Goal: Task Accomplishment & Management: Manage account settings

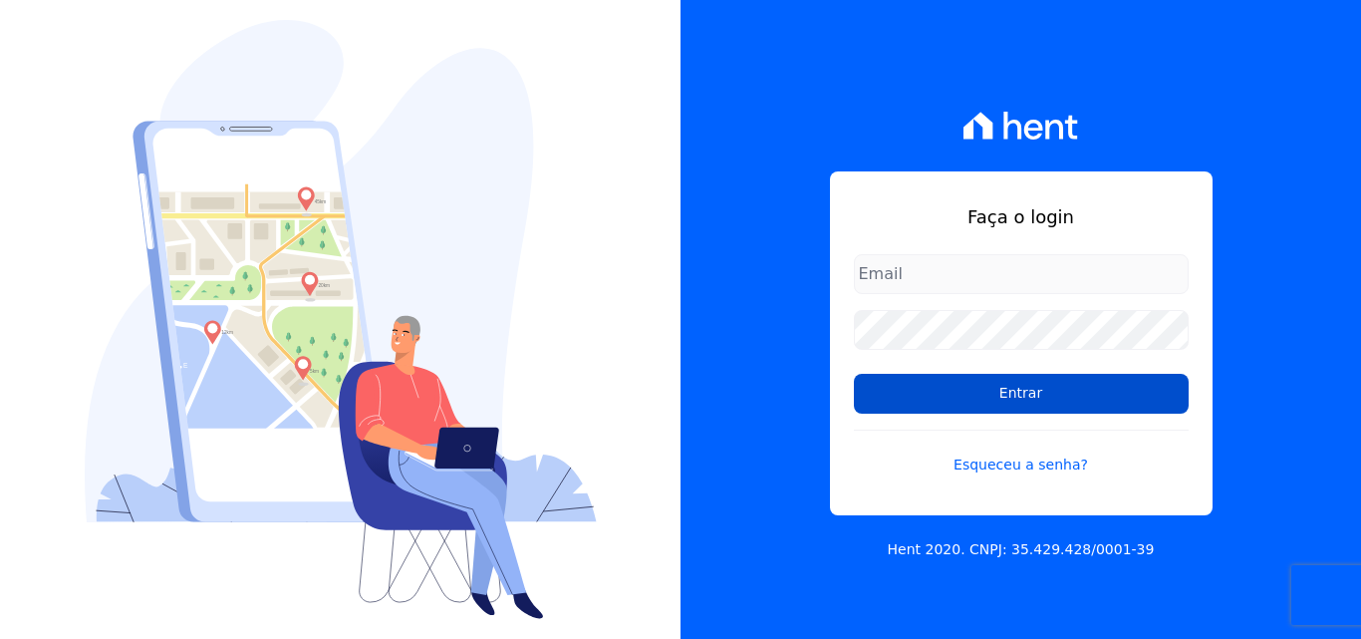
type input "atendimentooasis@celinaguimaraes.com.br"
click at [1003, 385] on input "Entrar" at bounding box center [1021, 394] width 335 height 40
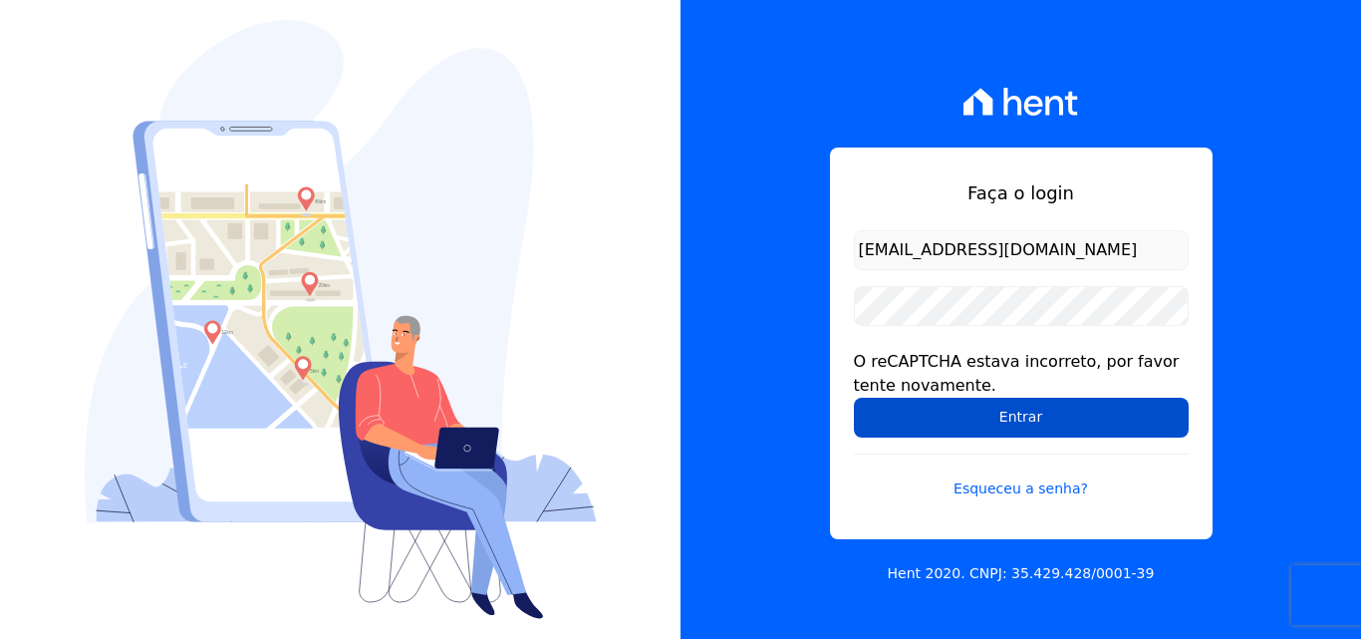
click at [1031, 423] on input "Entrar" at bounding box center [1021, 418] width 335 height 40
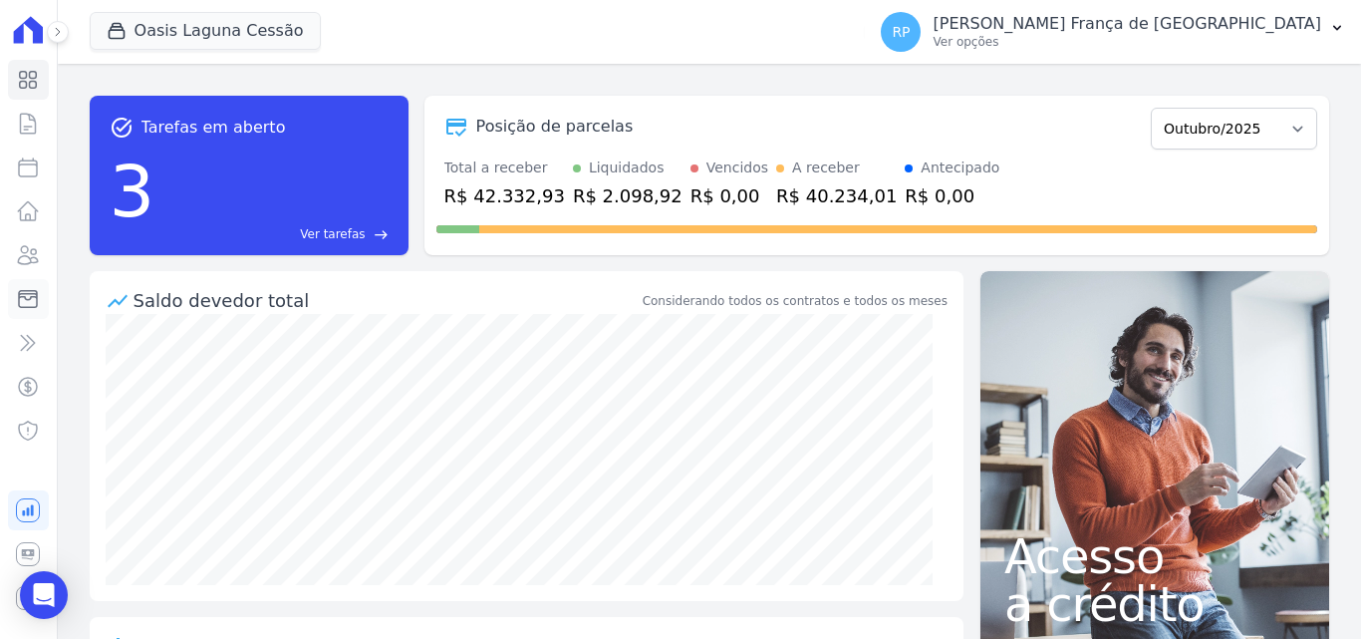
click at [27, 305] on icon at bounding box center [28, 299] width 24 height 24
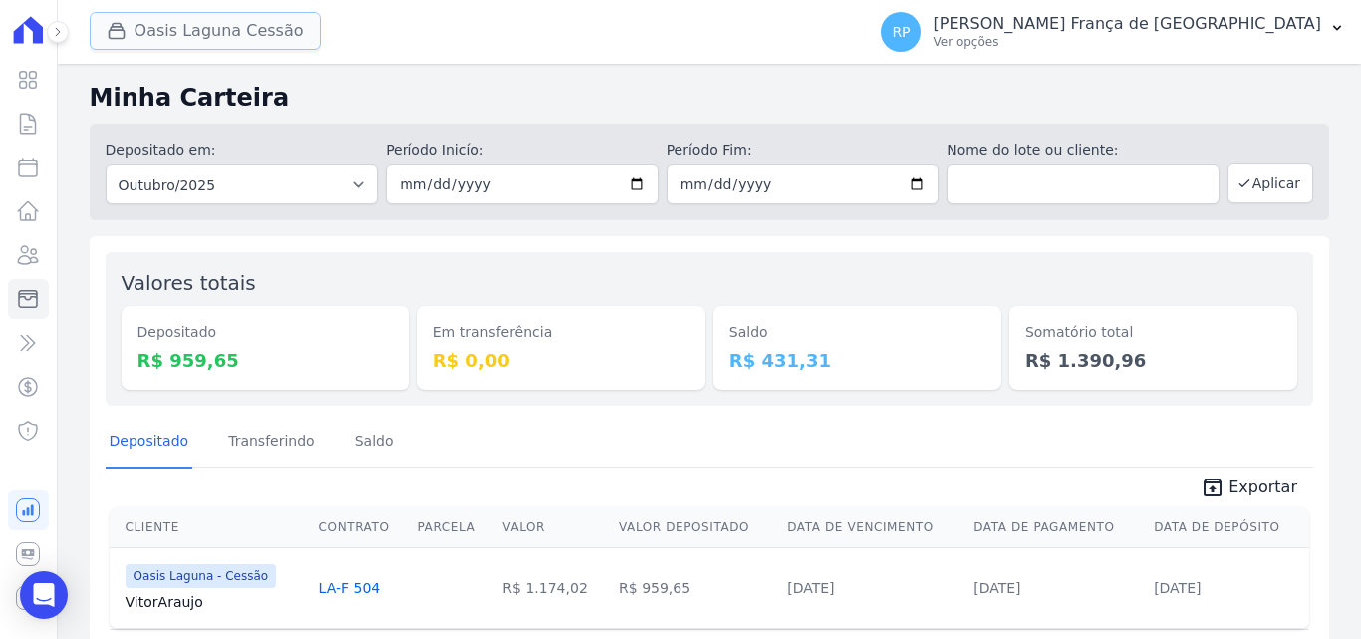
click at [216, 24] on button "Oasis Laguna Cessão" at bounding box center [205, 31] width 231 height 38
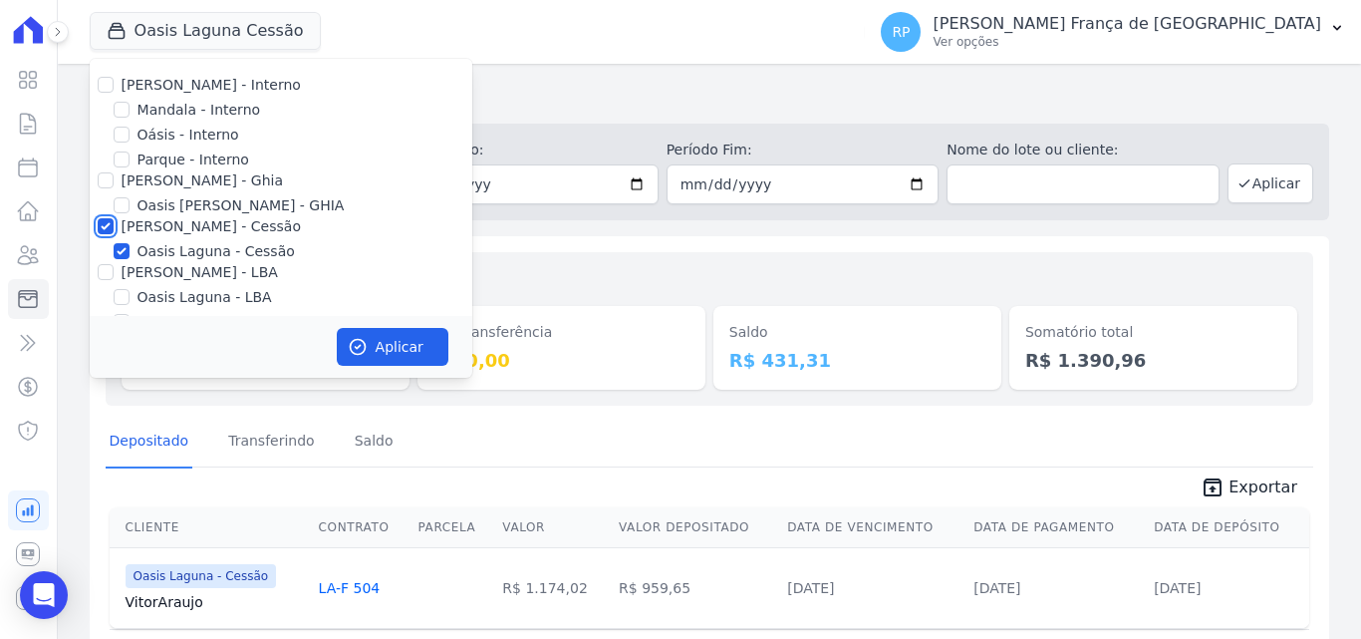
click at [106, 226] on input "[PERSON_NAME] - Cessão" at bounding box center [106, 226] width 16 height 16
checkbox input "false"
click at [119, 129] on input "Oásis - Interno" at bounding box center [122, 135] width 16 height 16
checkbox input "true"
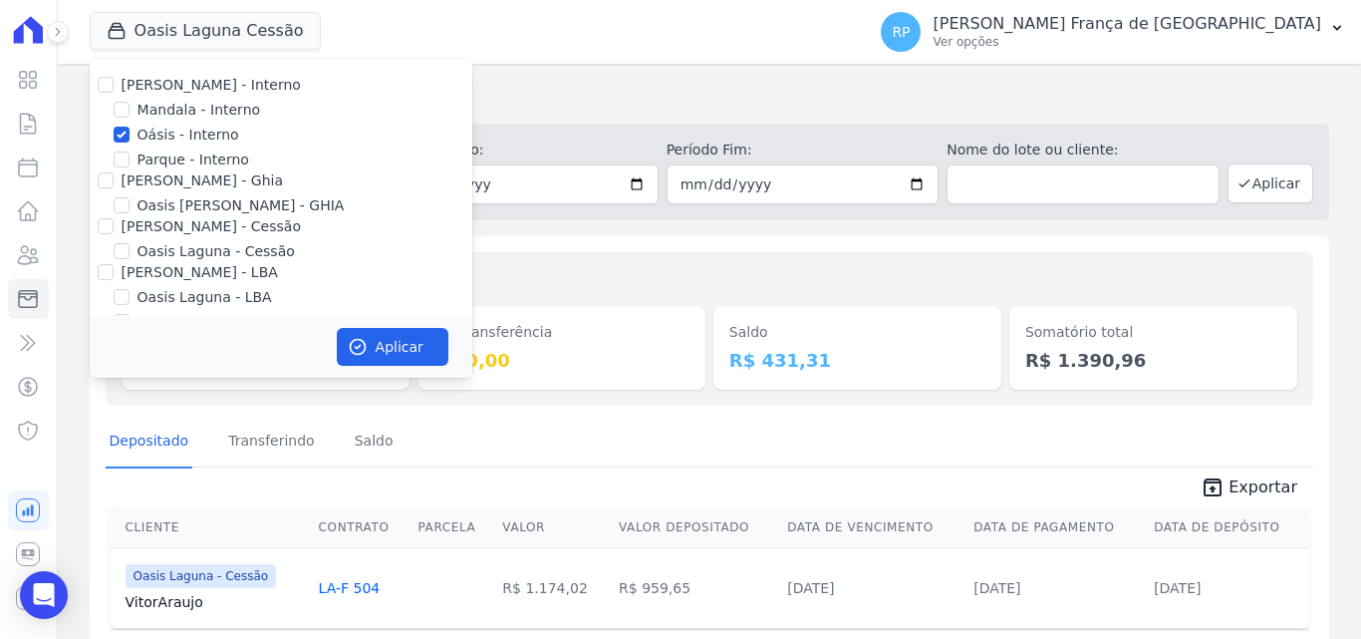
click at [364, 324] on div "Aplicar" at bounding box center [281, 347] width 383 height 62
click at [365, 346] on icon "button" at bounding box center [357, 347] width 15 height 15
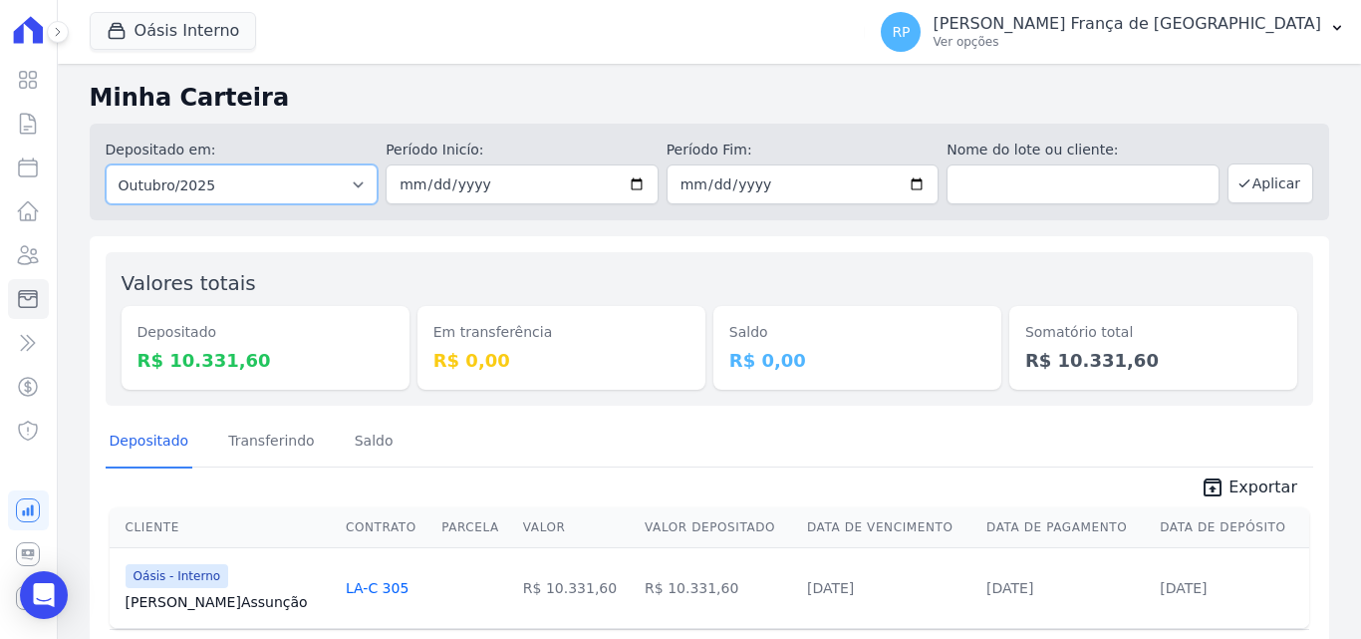
click at [212, 190] on select "Todos os meses Janeiro/2015 Fevereiro/2015 Março/2015 Abril/2015 Maio/2015 Junh…" at bounding box center [242, 184] width 273 height 40
select select "all"
click at [106, 164] on select "Todos os meses Janeiro/2015 Fevereiro/2015 Março/2015 Abril/2015 Maio/2015 Junh…" at bounding box center [242, 184] width 273 height 40
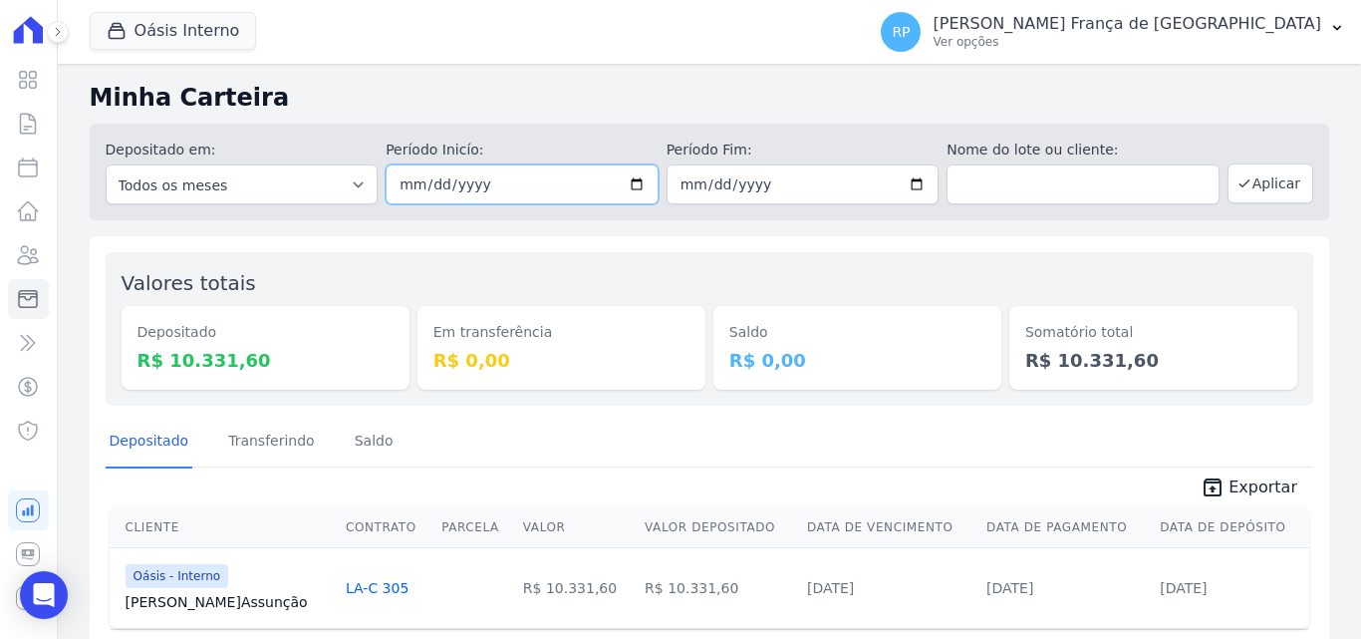
click at [634, 184] on input "date" at bounding box center [522, 184] width 273 height 40
type input "[DATE]"
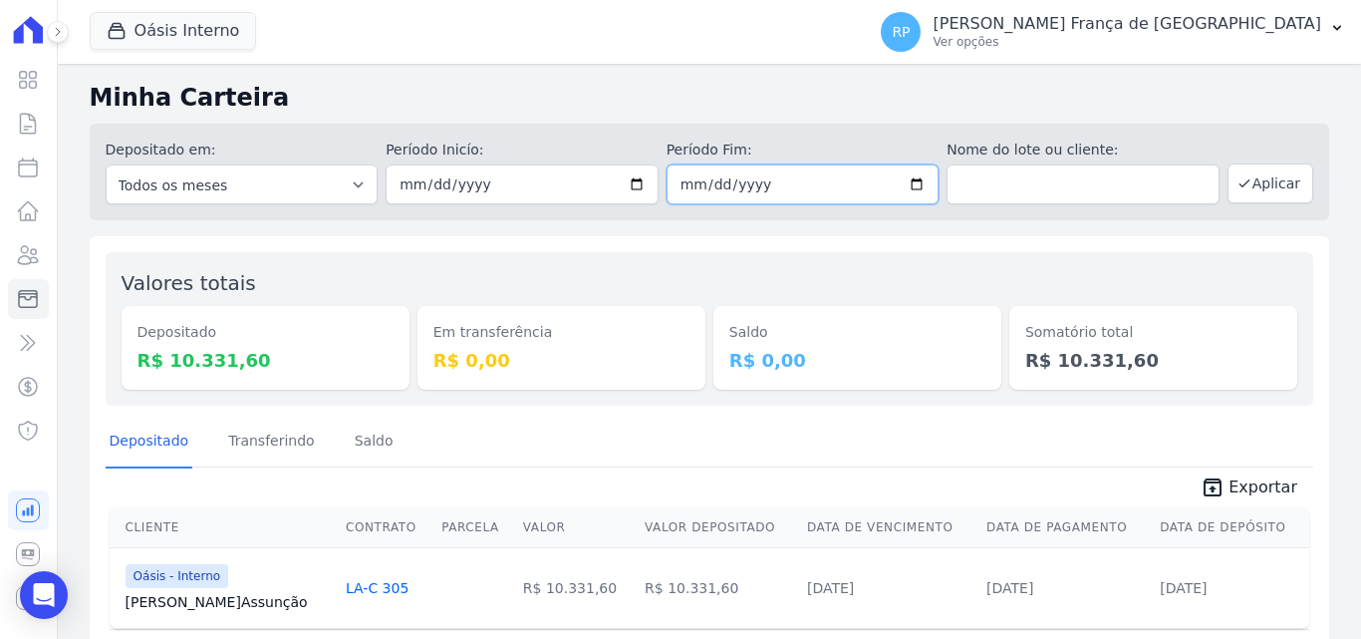
click at [906, 179] on input "date" at bounding box center [803, 184] width 273 height 40
type input "[DATE]"
click at [1277, 187] on button "Aplicar" at bounding box center [1271, 183] width 86 height 40
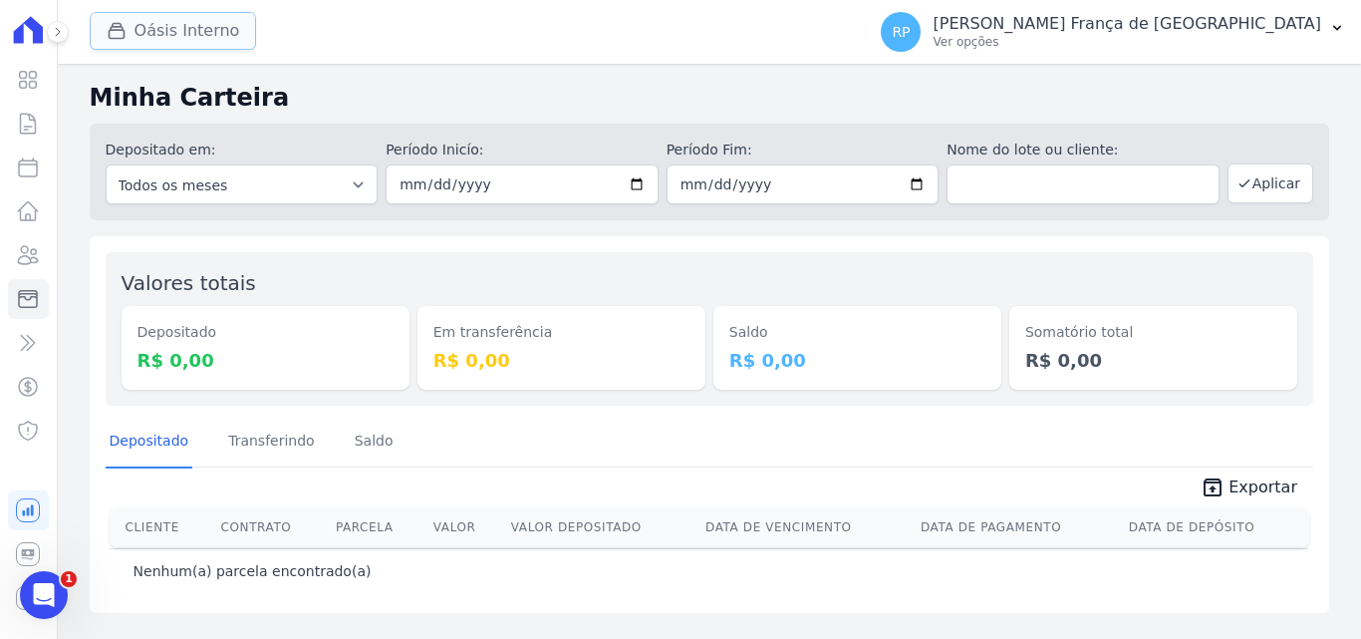
click at [155, 39] on button "Oásis Interno" at bounding box center [173, 31] width 167 height 38
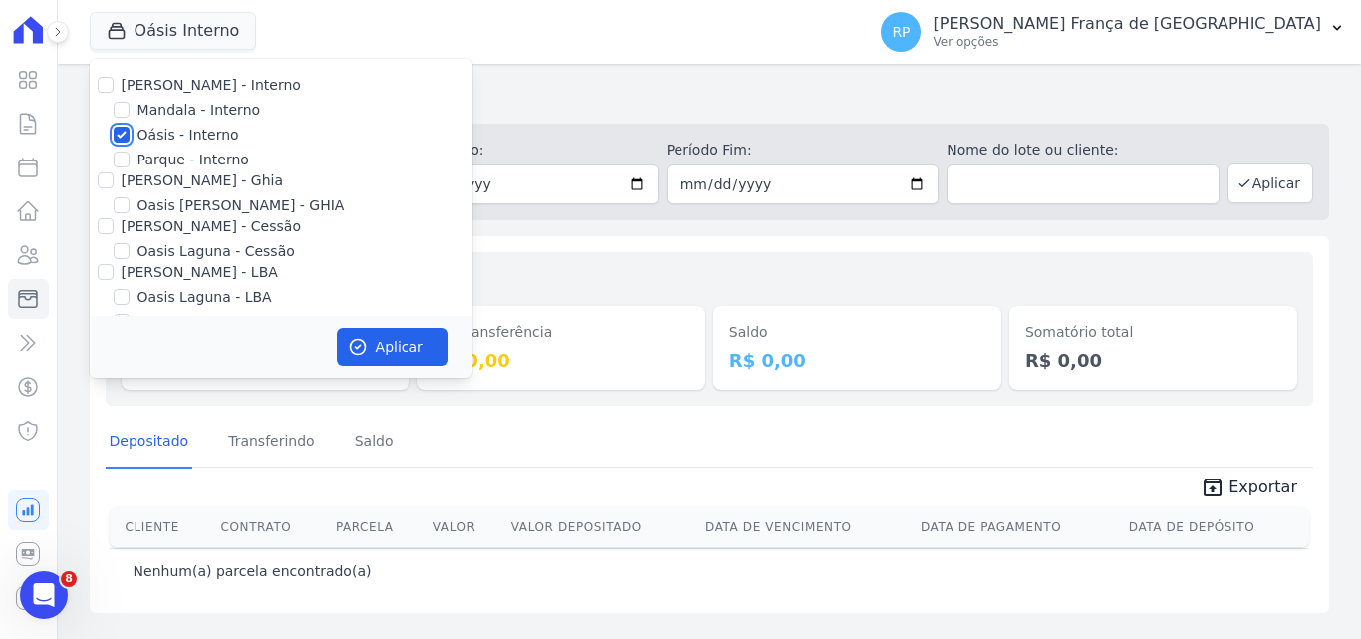
drag, startPoint x: 119, startPoint y: 129, endPoint x: 106, endPoint y: 149, distance: 24.6
click at [119, 130] on input "Oásis - Interno" at bounding box center [122, 135] width 16 height 16
checkbox input "false"
click at [104, 180] on input "[PERSON_NAME] - Ghia" at bounding box center [106, 180] width 16 height 16
checkbox input "true"
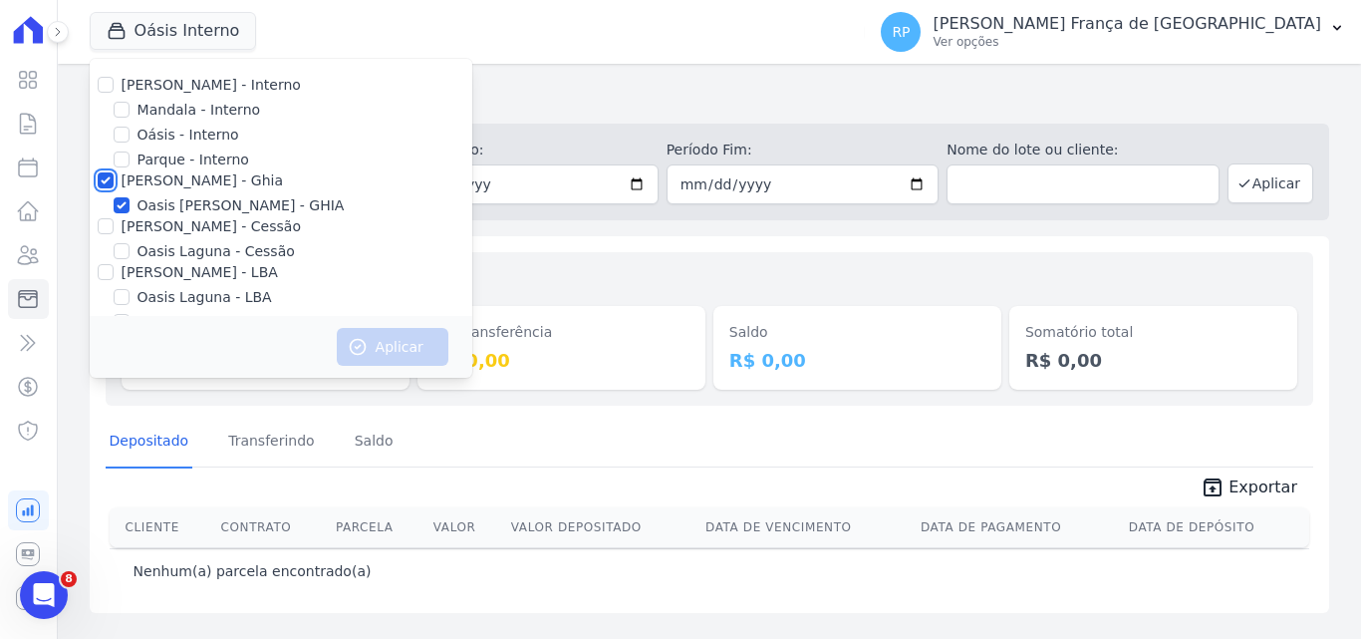
checkbox input "true"
click at [379, 341] on button "Aplicar" at bounding box center [393, 347] width 112 height 38
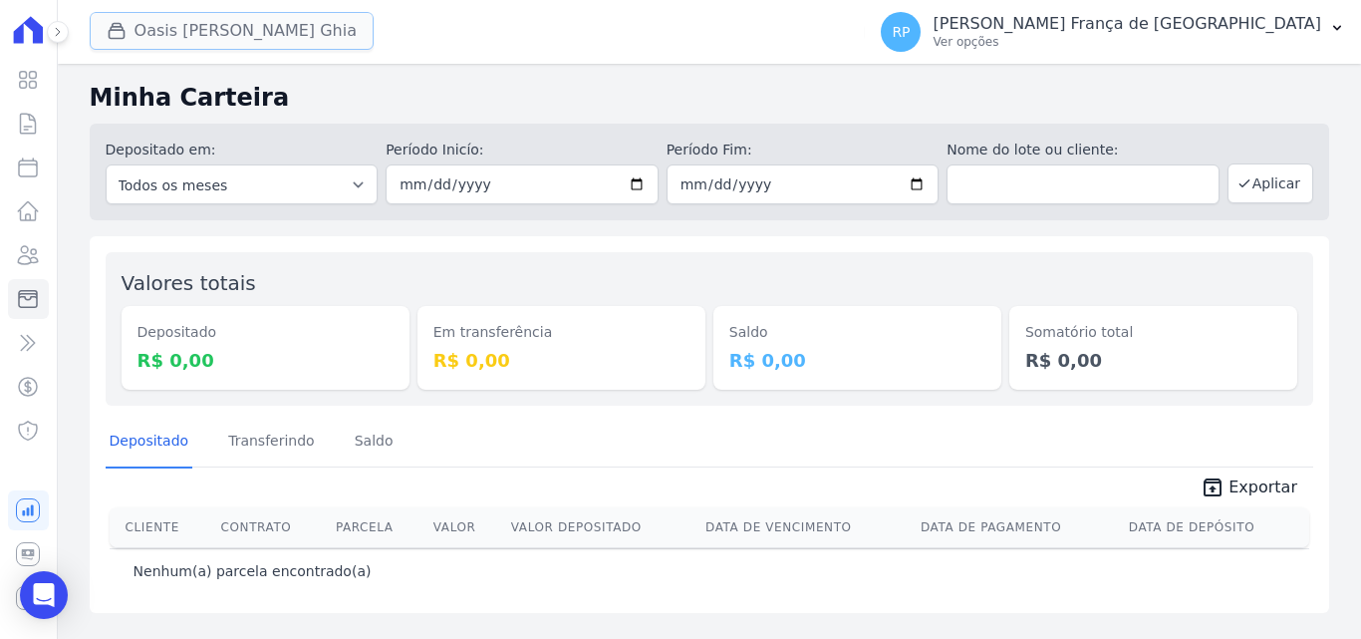
click at [310, 32] on button "Oasis [PERSON_NAME] Ghia" at bounding box center [232, 31] width 284 height 38
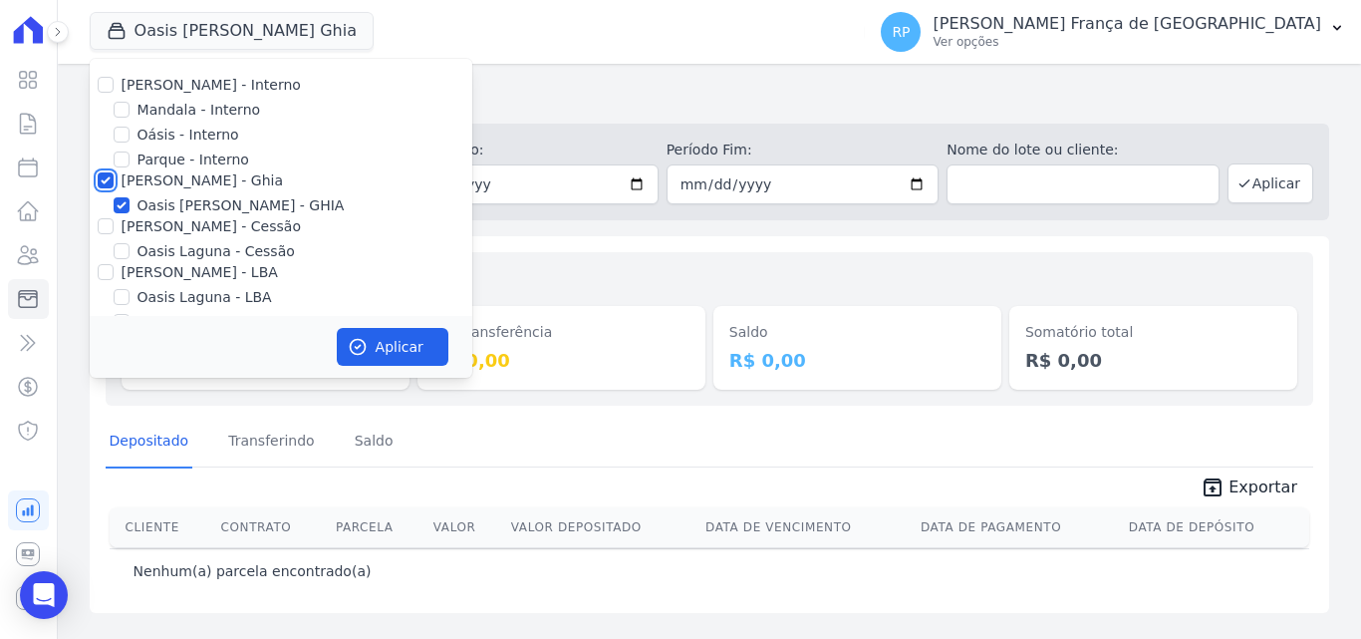
click at [108, 177] on input "[PERSON_NAME] - Ghia" at bounding box center [106, 180] width 16 height 16
checkbox input "false"
click at [108, 229] on input "[PERSON_NAME] - Cessão" at bounding box center [106, 226] width 16 height 16
checkbox input "true"
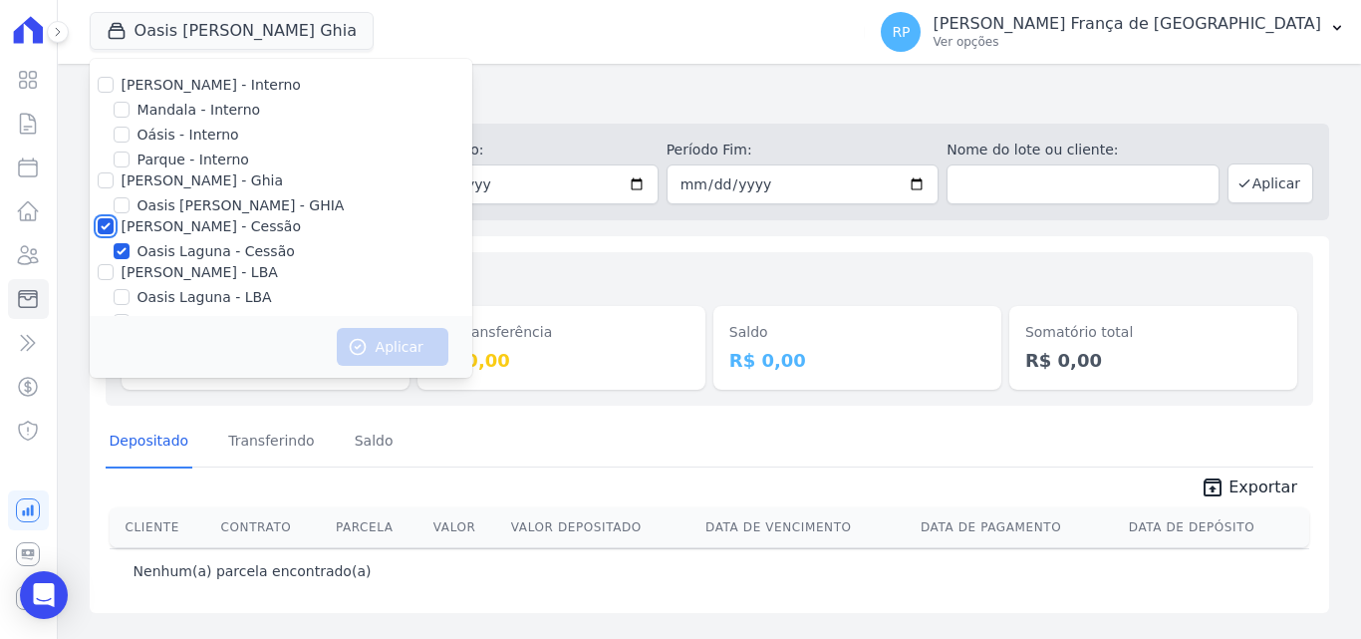
checkbox input "true"
click at [386, 353] on button "Aplicar" at bounding box center [393, 347] width 112 height 38
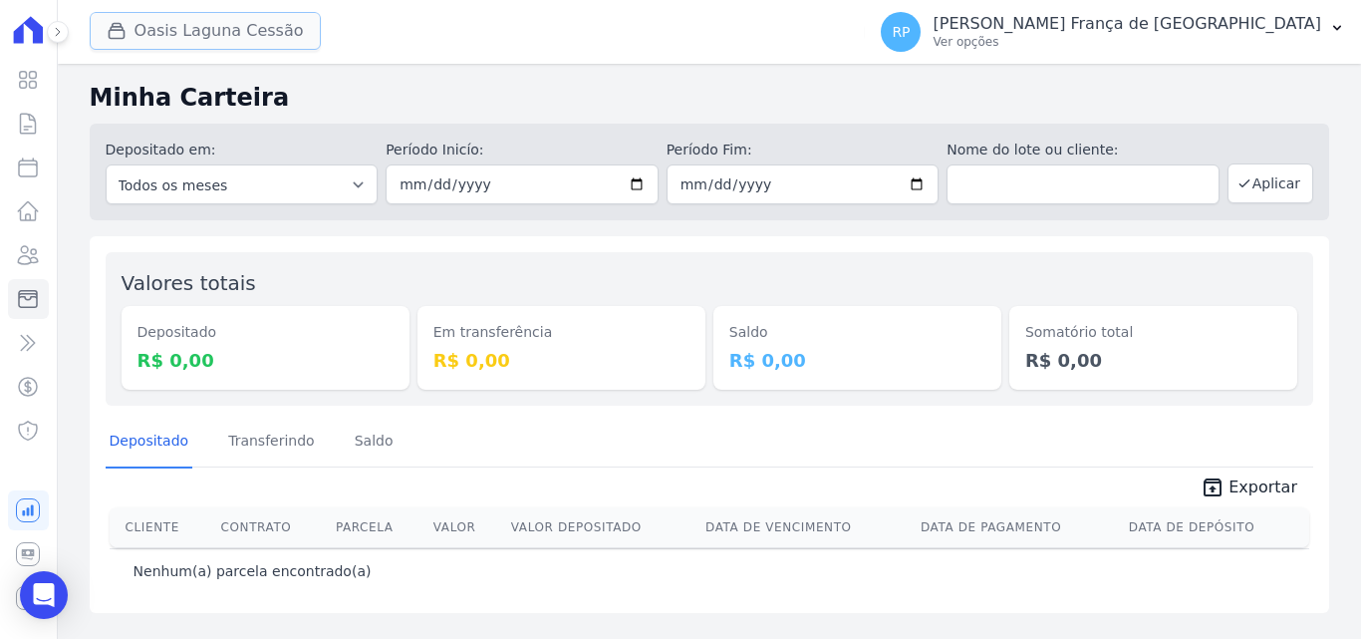
click at [185, 34] on button "Oasis Laguna Cessão" at bounding box center [205, 31] width 231 height 38
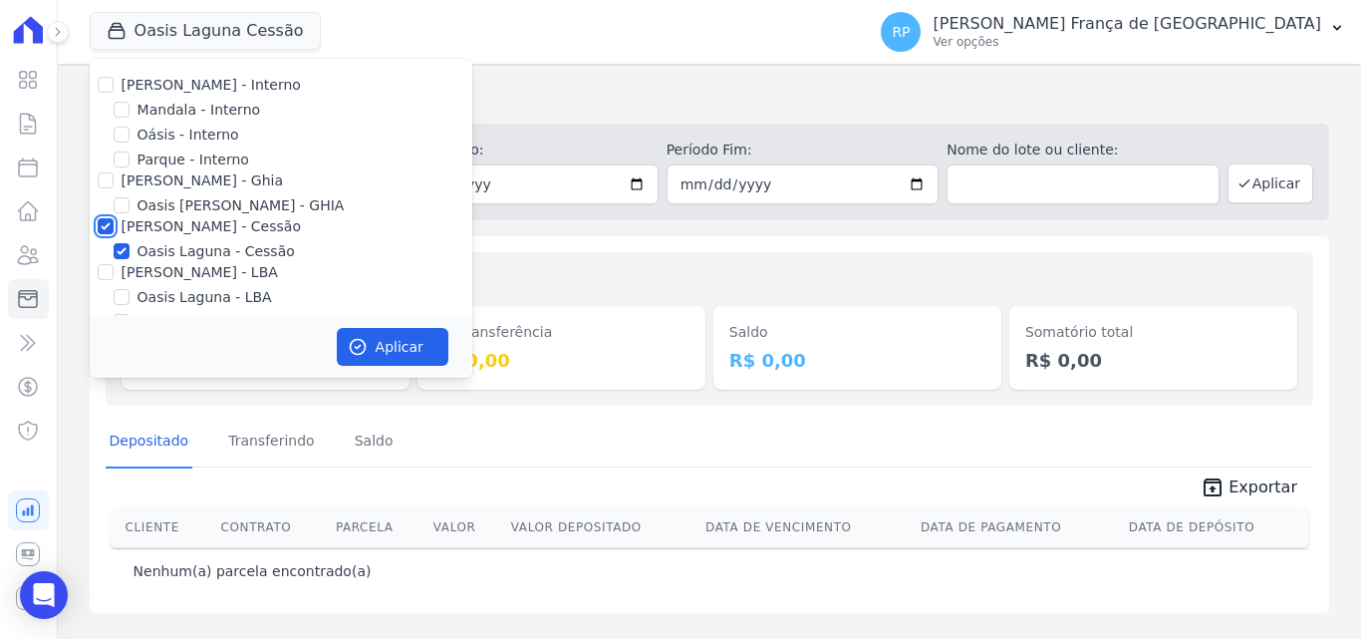
click at [103, 227] on input "[PERSON_NAME] - Cessão" at bounding box center [106, 226] width 16 height 16
checkbox input "false"
click at [103, 269] on input "[PERSON_NAME] - LBA" at bounding box center [106, 272] width 16 height 16
checkbox input "true"
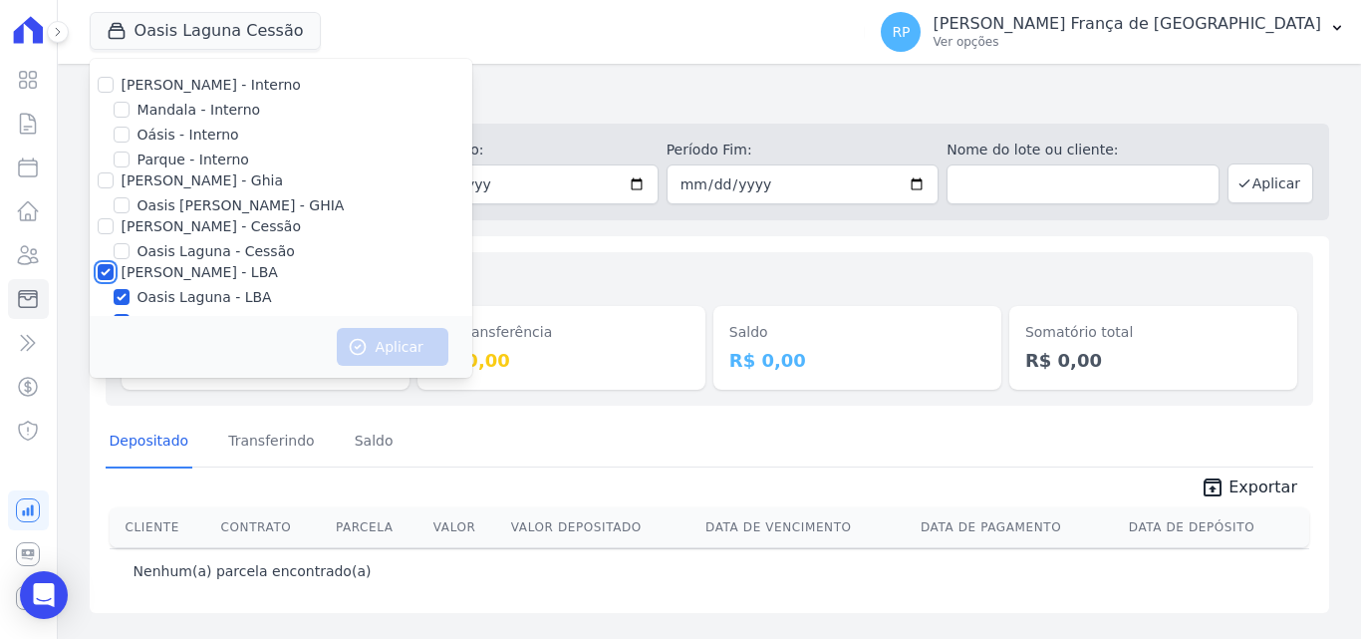
checkbox input "true"
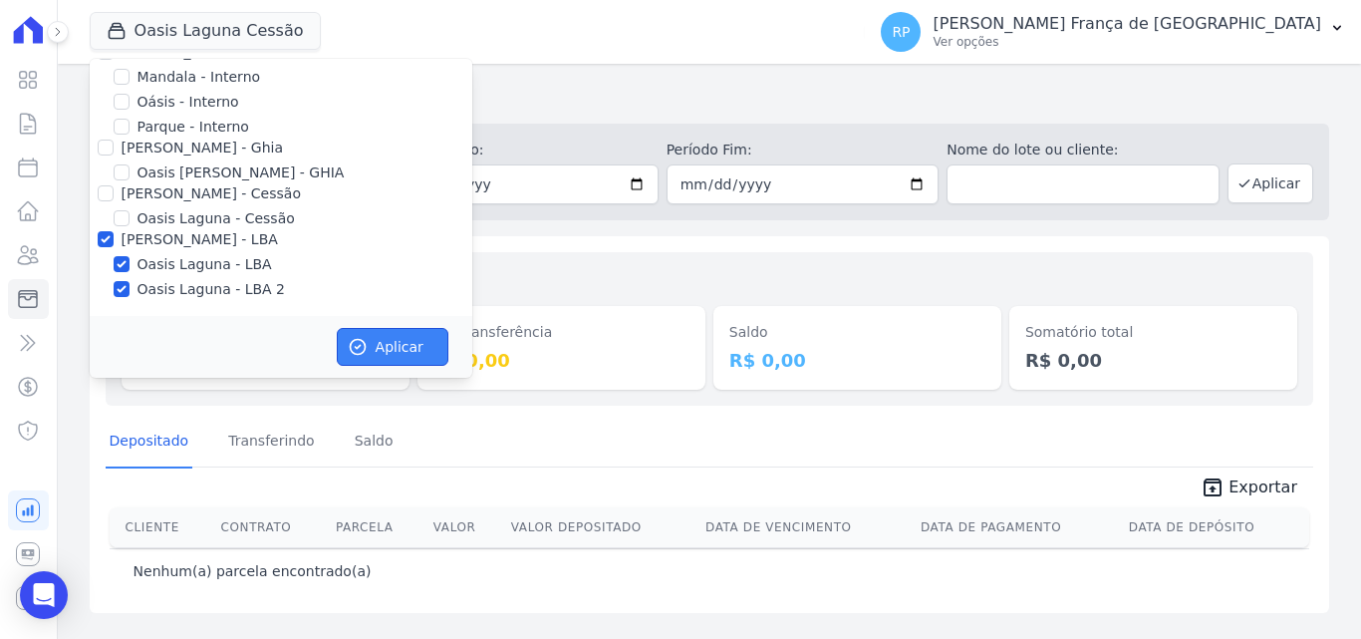
click at [413, 330] on button "Aplicar" at bounding box center [393, 347] width 112 height 38
